Goal: Transaction & Acquisition: Purchase product/service

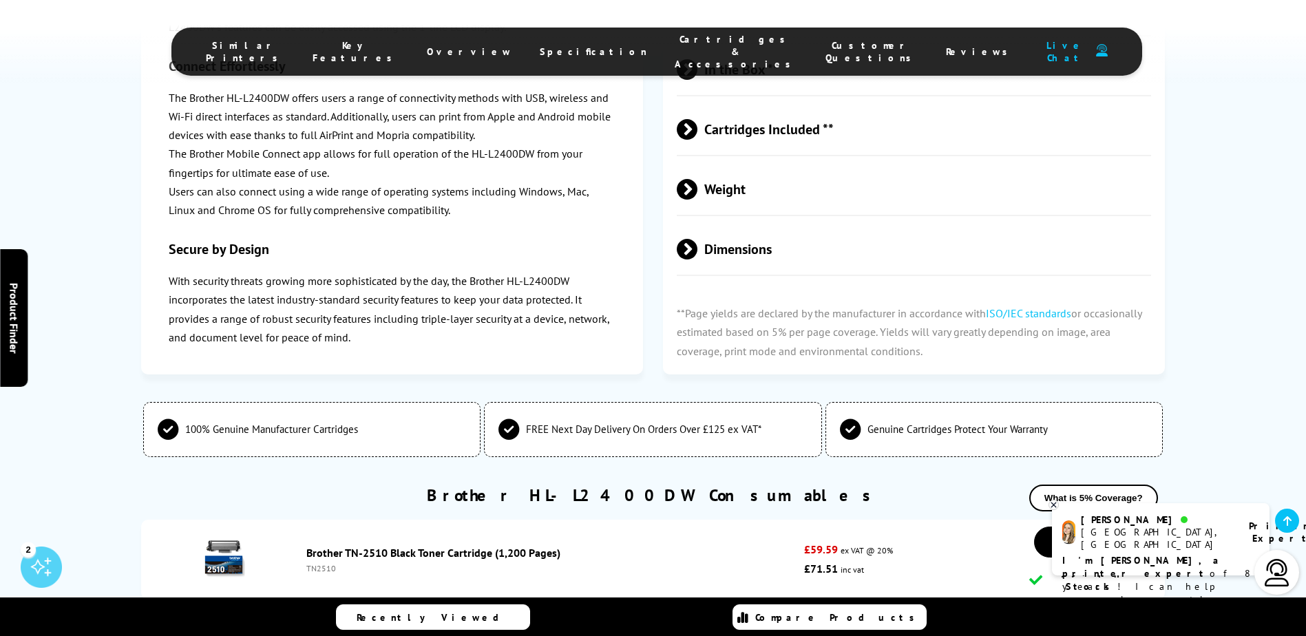
scroll to position [3373, 0]
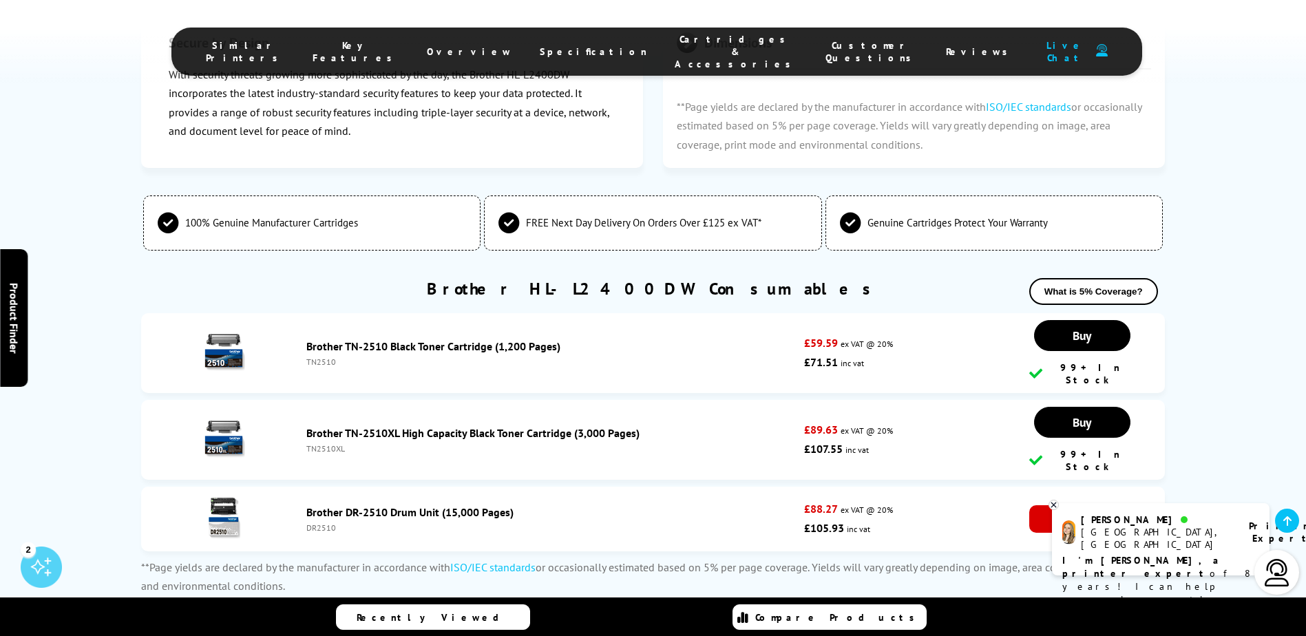
drag, startPoint x: 445, startPoint y: 246, endPoint x: 435, endPoint y: 258, distance: 15.6
click at [445, 313] on li "Brother TN-2510 Black Toner Cartridge (1,200 Pages) TN2510 £59.59 ex VAT @ 20% …" at bounding box center [652, 353] width 1023 height 80
click at [435, 339] on link "Brother TN-2510 Black Toner Cartridge (1,200 Pages)" at bounding box center [433, 346] width 254 height 14
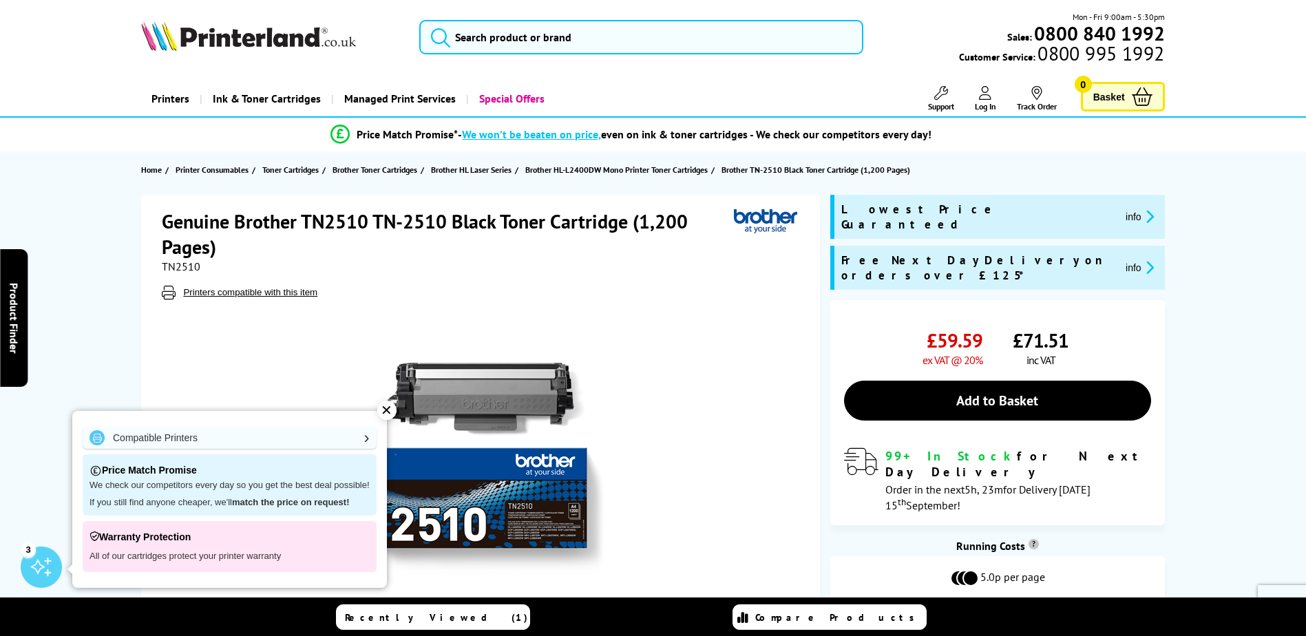
click at [391, 410] on div "✕" at bounding box center [386, 410] width 19 height 19
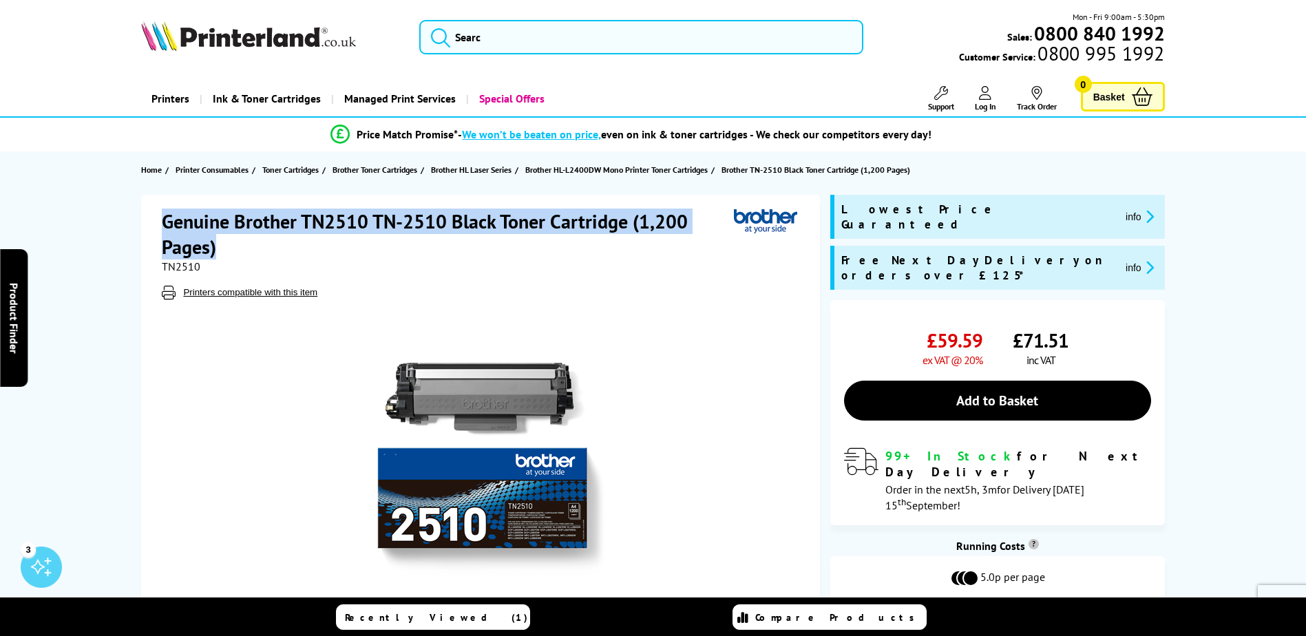
drag, startPoint x: 235, startPoint y: 252, endPoint x: 167, endPoint y: 225, distance: 73.9
click at [167, 225] on h1 "Genuine Brother TN2510 TN-2510 Black Toner Cartridge (1,200 Pages)" at bounding box center [448, 234] width 572 height 51
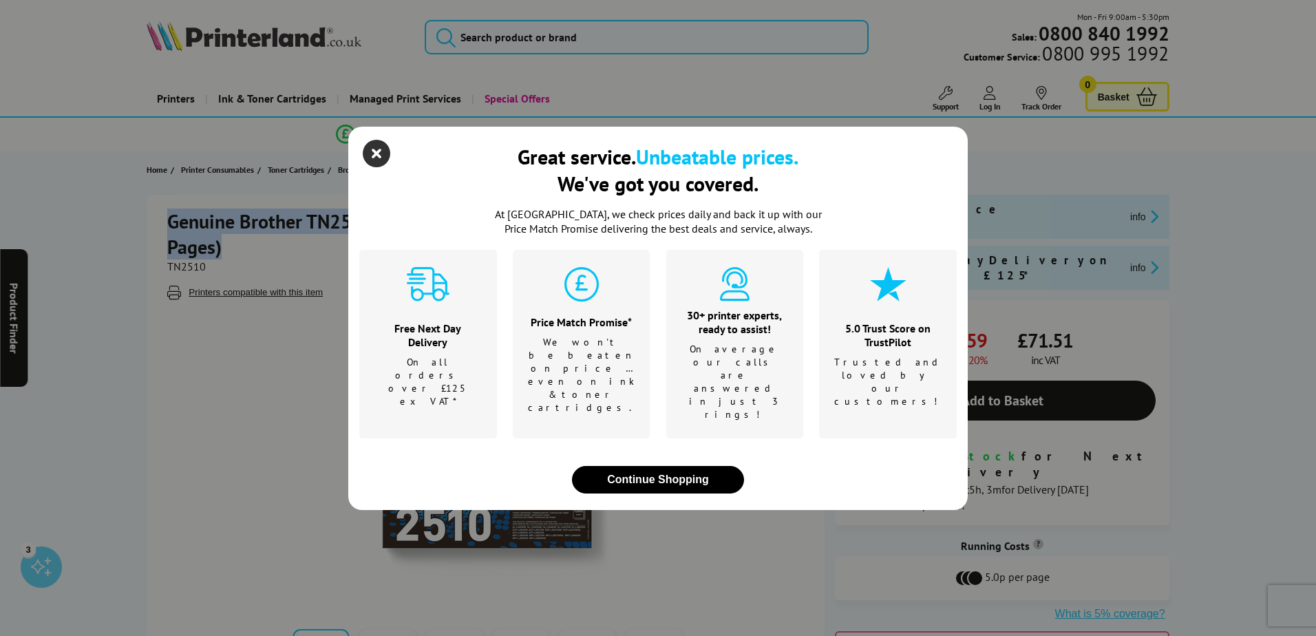
click at [364, 167] on icon "close modal" at bounding box center [377, 154] width 28 height 28
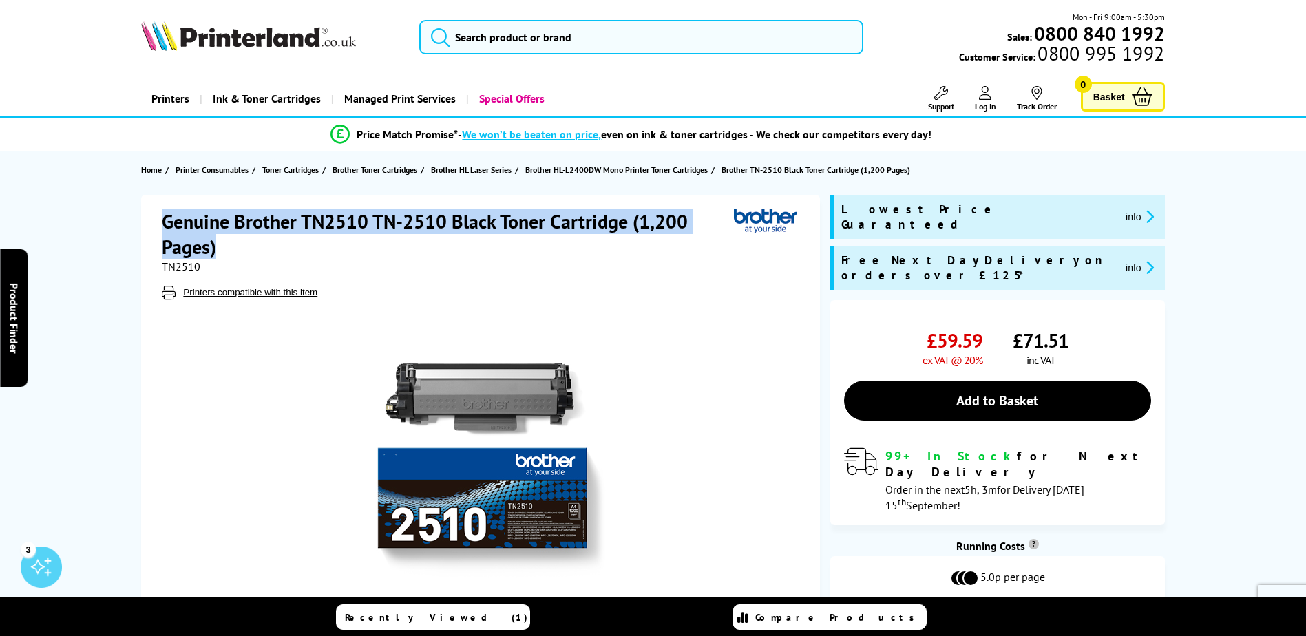
copy h1 "Genuine Brother TN2510 TN-2510 Black Toner Cartridge (1,200 Pages)"
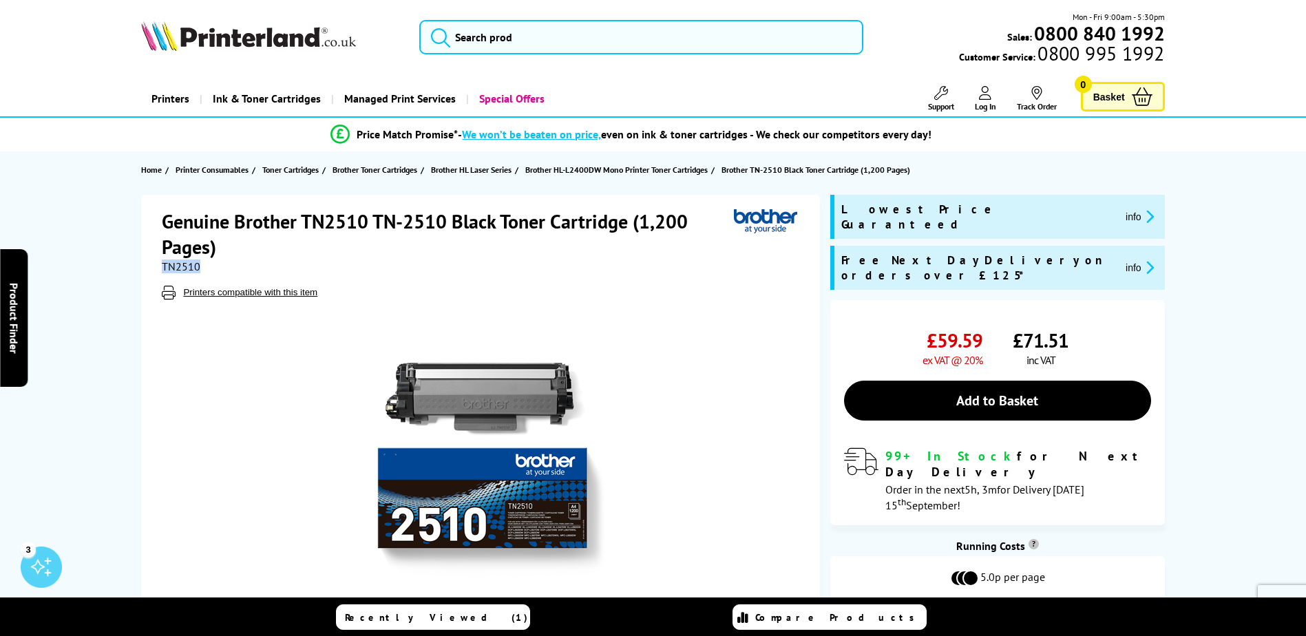
drag, startPoint x: 229, startPoint y: 270, endPoint x: 156, endPoint y: 269, distance: 73.7
click at [156, 269] on div "Genuine Brother TN2510 TN-2510 Black Toner Cartridge (1,200 Pages) TN2510 Print…" at bounding box center [480, 449] width 679 height 509
copy span "TN2510"
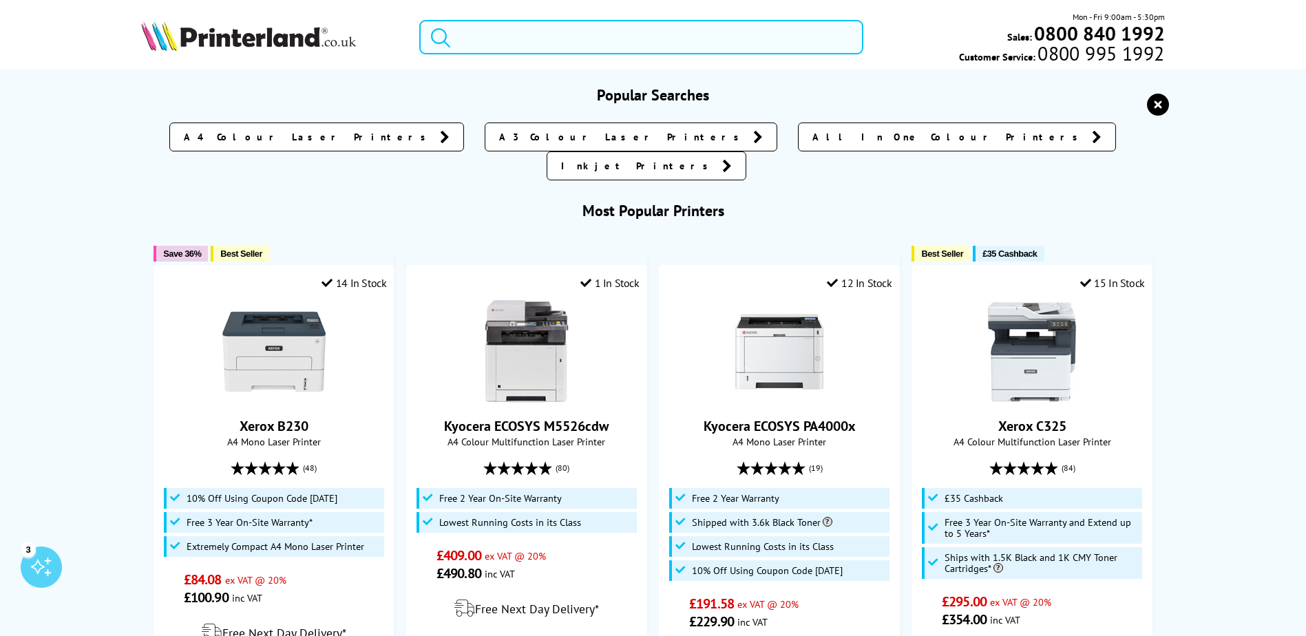
click at [578, 41] on input "search" at bounding box center [641, 37] width 444 height 34
paste input "TN2510"
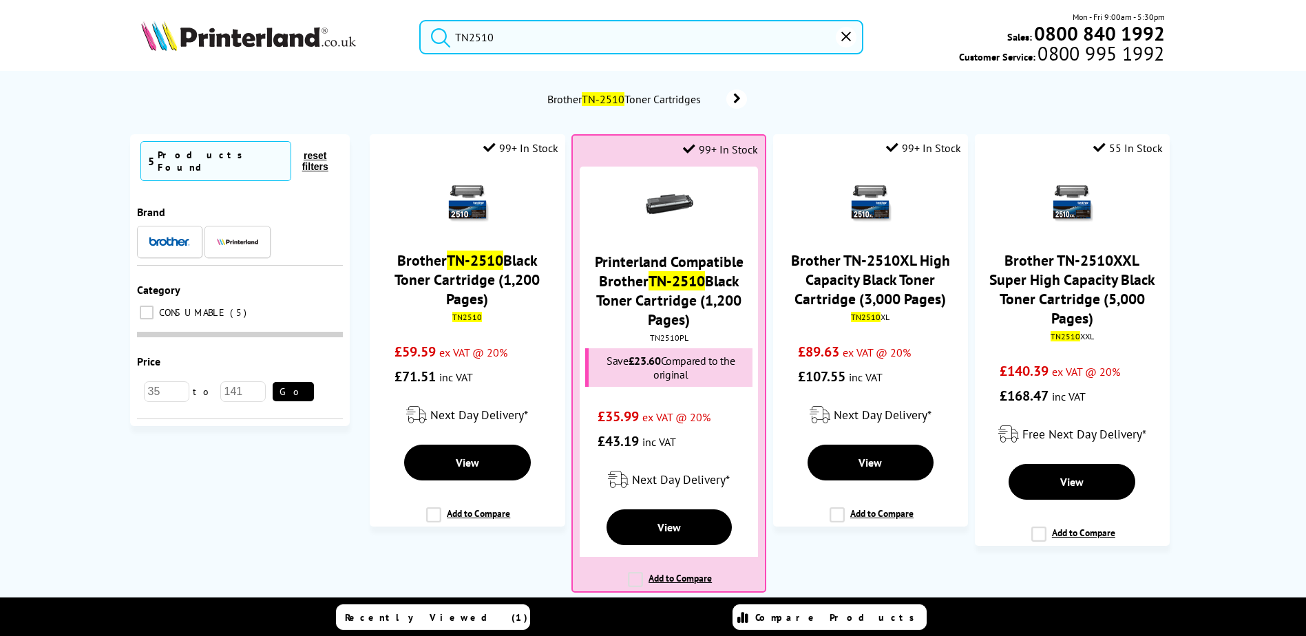
type input "TN2510"
click at [848, 36] on icon "reset" at bounding box center [846, 37] width 10 height 10
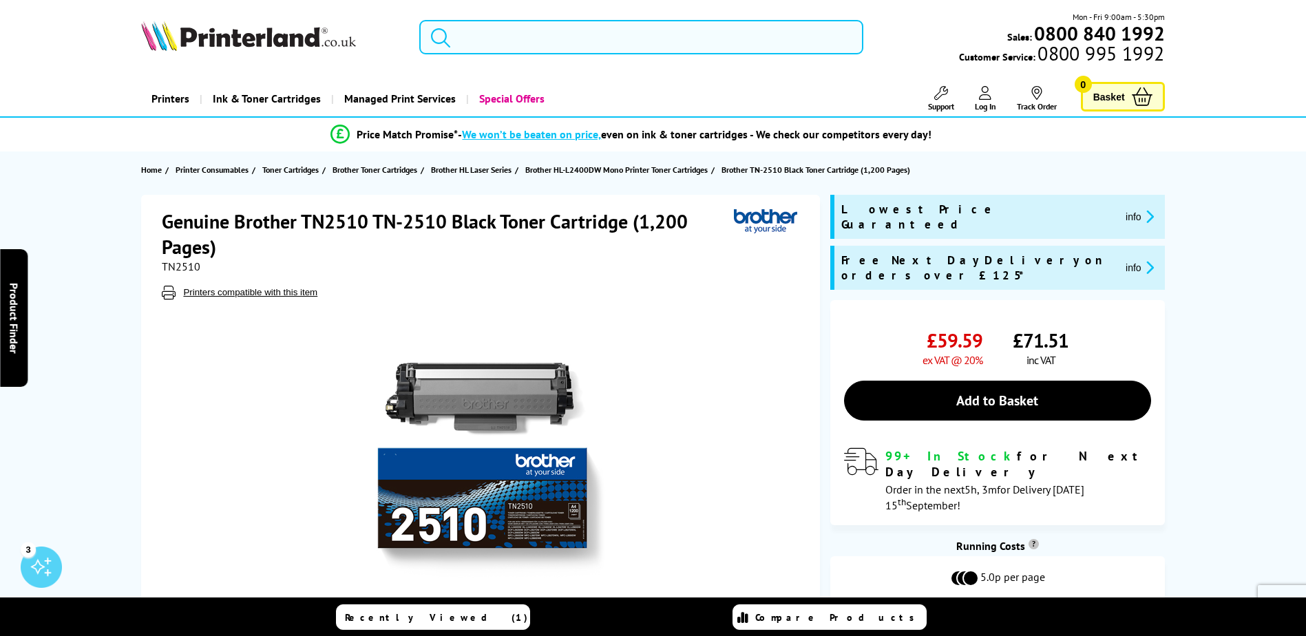
click at [483, 24] on input "search" at bounding box center [641, 37] width 444 height 34
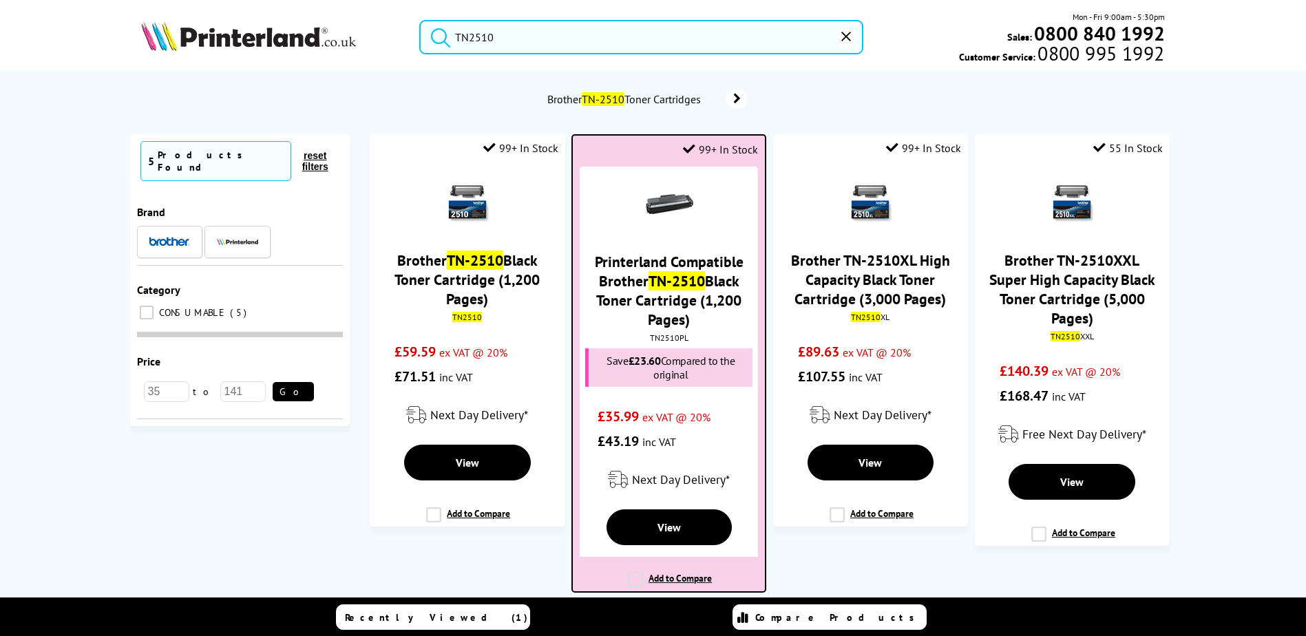
type input "TN2510"
click at [641, 223] on div at bounding box center [669, 205] width 178 height 51
click at [699, 527] on link "View" at bounding box center [669, 527] width 125 height 36
